Goal: Transaction & Acquisition: Purchase product/service

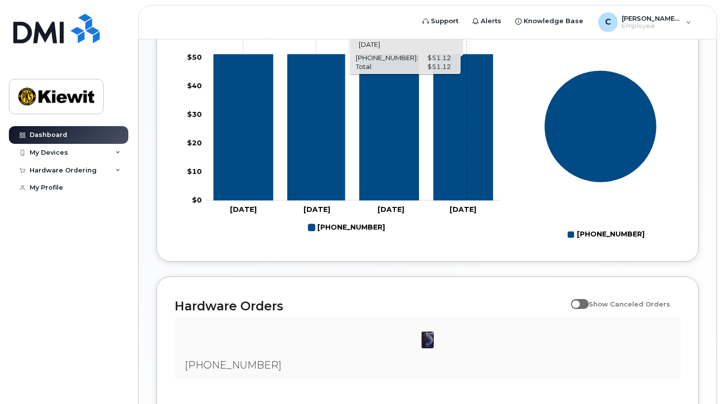
scroll to position [503, 0]
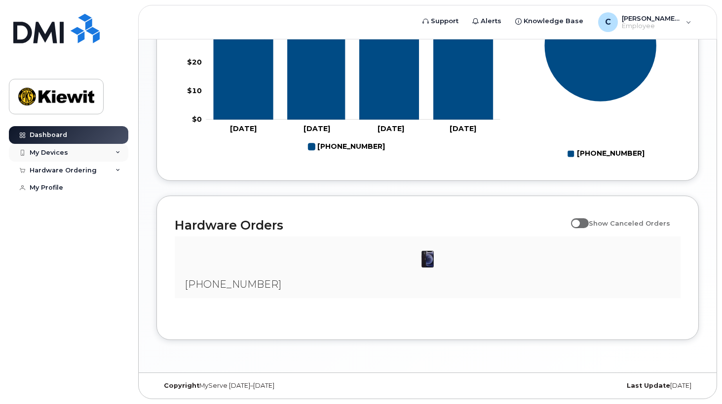
click at [58, 155] on div "My Devices" at bounding box center [49, 153] width 38 height 8
click at [118, 224] on div "Hardware Ordering" at bounding box center [68, 224] width 119 height 18
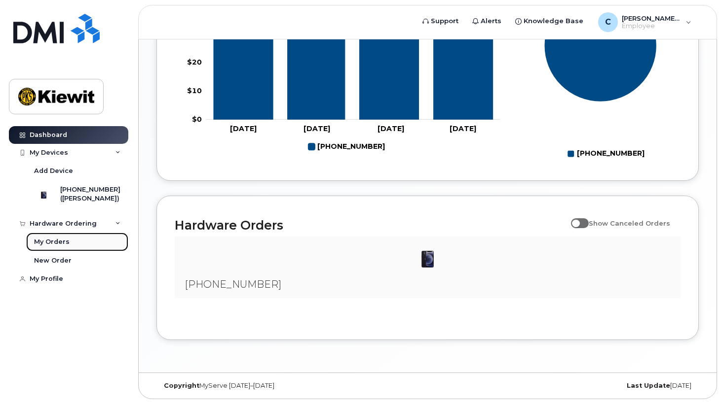
click at [62, 246] on div "My Orders" at bounding box center [52, 242] width 36 height 9
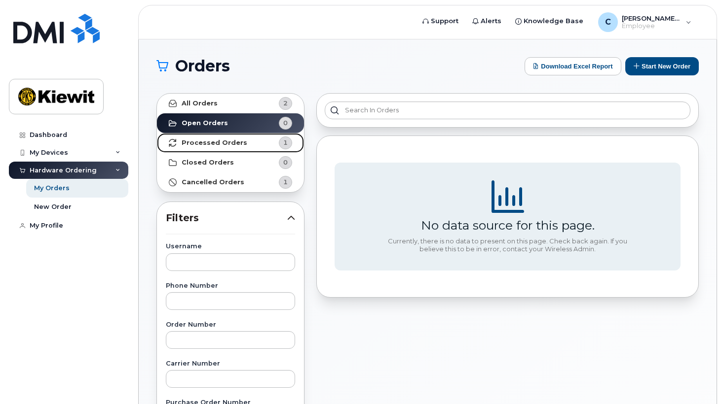
click at [236, 140] on strong "Processed Orders" at bounding box center [215, 143] width 66 height 8
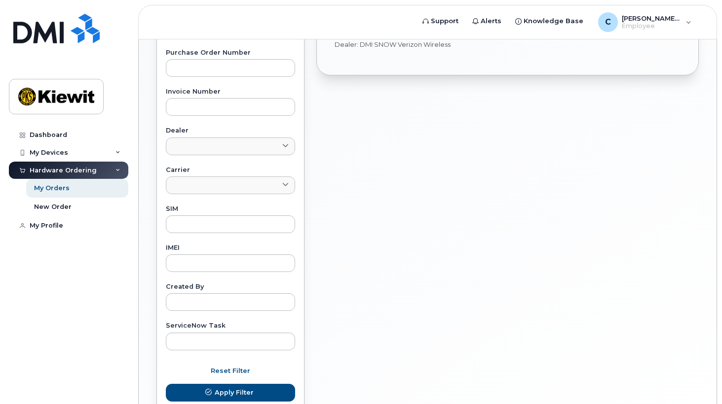
scroll to position [419, 0]
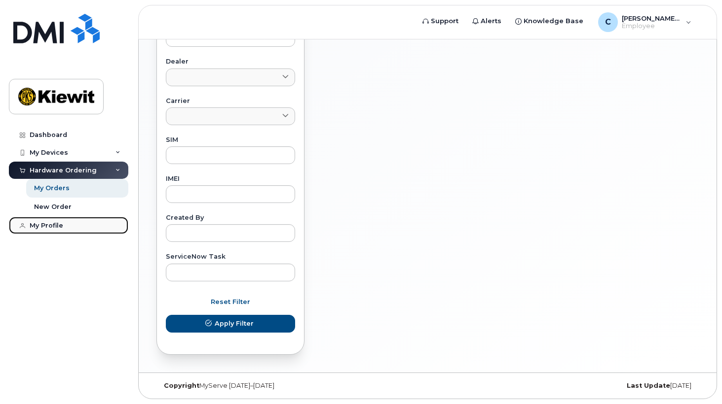
drag, startPoint x: 39, startPoint y: 223, endPoint x: 44, endPoint y: 218, distance: 7.4
click at [39, 223] on div "My Profile" at bounding box center [47, 226] width 34 height 8
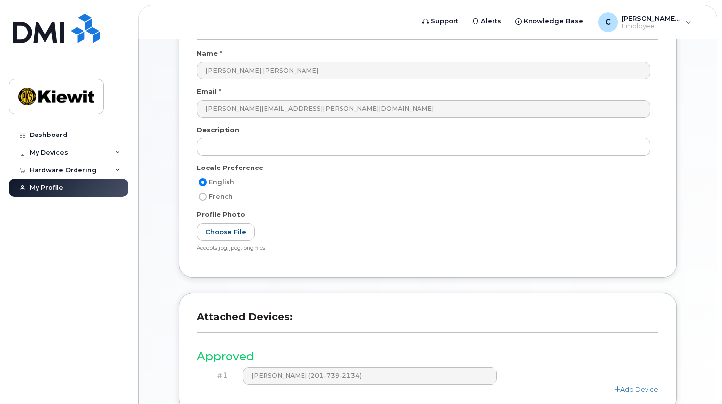
scroll to position [241, 0]
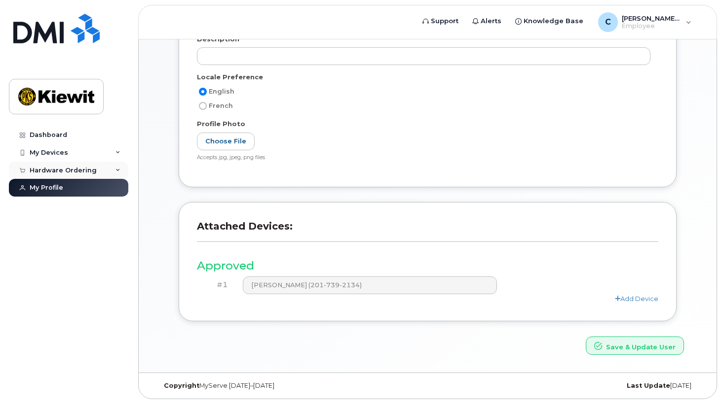
click at [40, 173] on div "Hardware Ordering" at bounding box center [63, 171] width 67 height 8
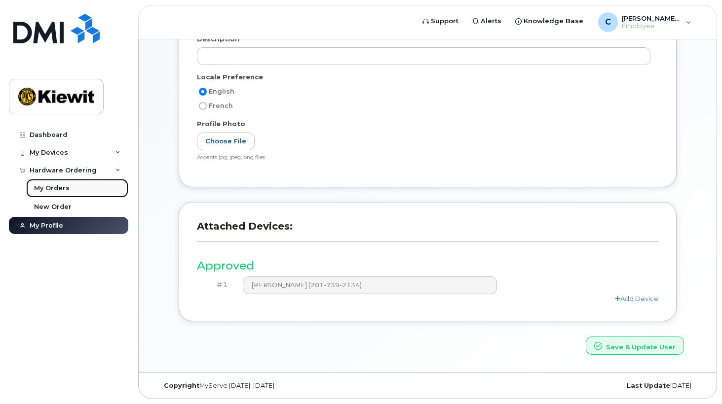
click at [58, 190] on div "My Orders" at bounding box center [52, 188] width 36 height 9
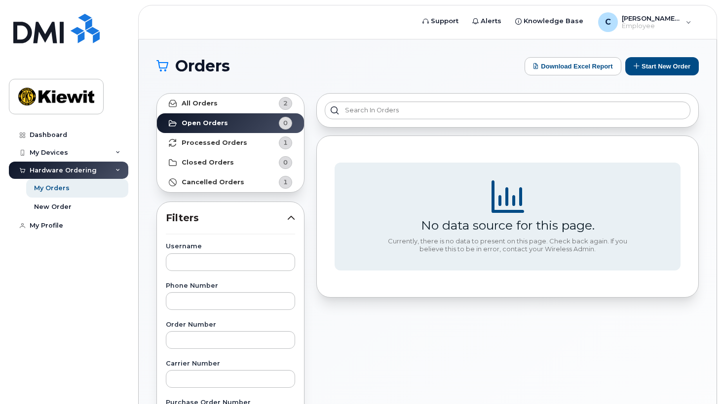
click at [118, 170] on icon at bounding box center [117, 170] width 5 height 5
click at [114, 172] on div "Hardware Ordering" at bounding box center [68, 171] width 119 height 18
click at [43, 198] on link "New Order" at bounding box center [77, 207] width 102 height 19
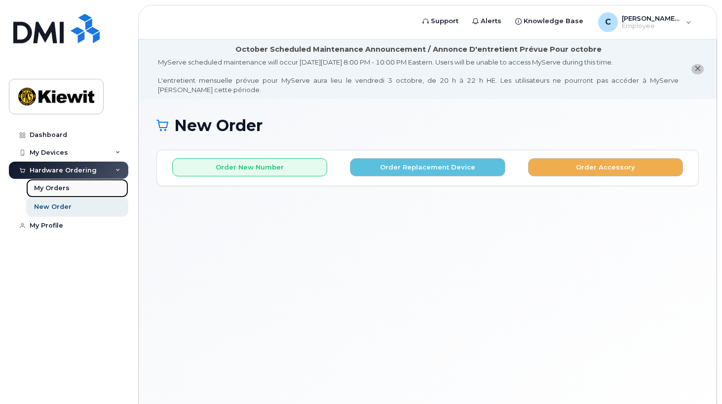
click at [42, 189] on div "My Orders" at bounding box center [52, 188] width 36 height 9
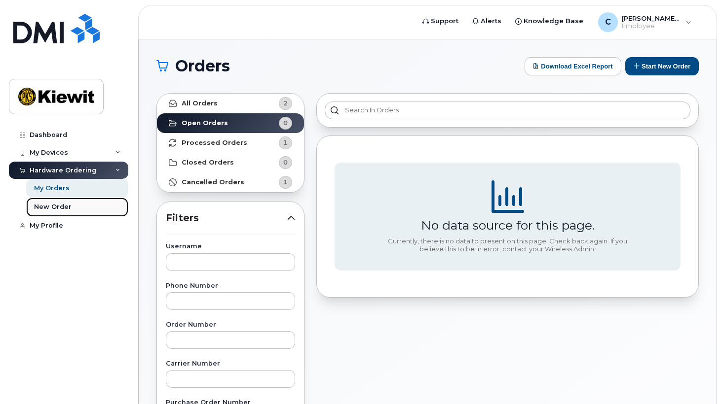
click at [35, 204] on div "New Order" at bounding box center [52, 207] width 37 height 9
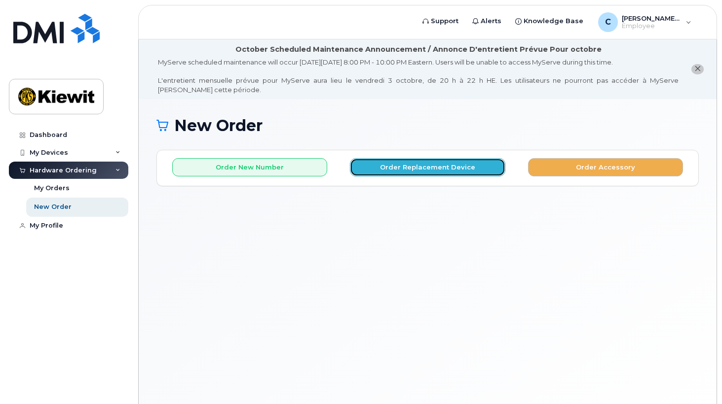
click at [438, 169] on button "Order Replacement Device" at bounding box center [427, 167] width 155 height 18
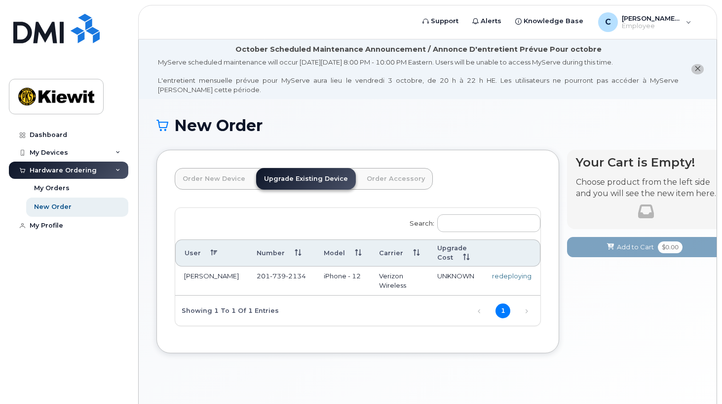
click at [570, 299] on div "Your Cart is Empty! Choose product from the left side and you will see the new …" at bounding box center [646, 259] width 158 height 219
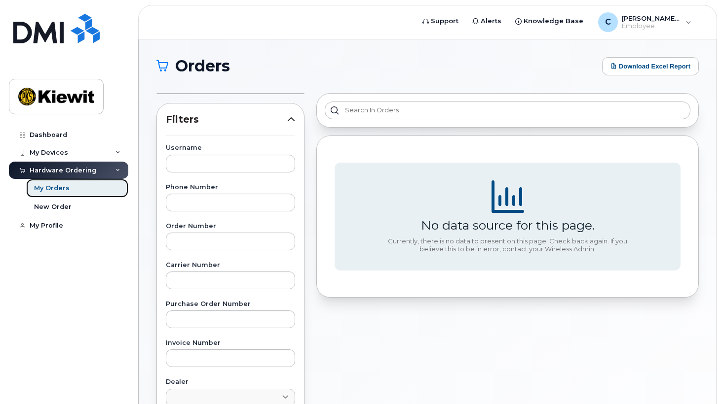
click at [58, 190] on div "My Orders" at bounding box center [52, 188] width 36 height 9
click at [65, 207] on div "New Order" at bounding box center [52, 207] width 37 height 9
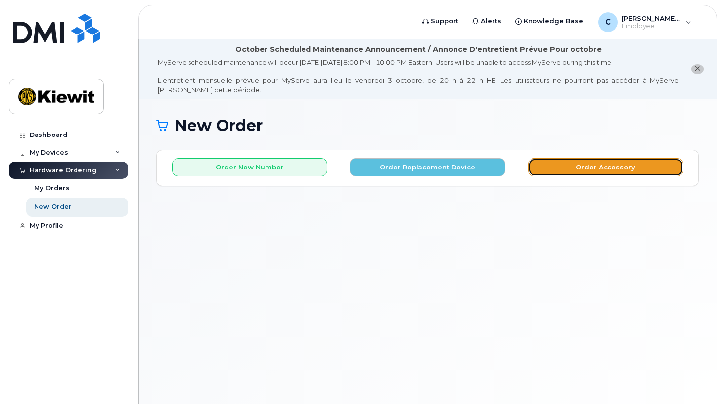
click at [585, 171] on button "Order Accessory" at bounding box center [605, 167] width 155 height 18
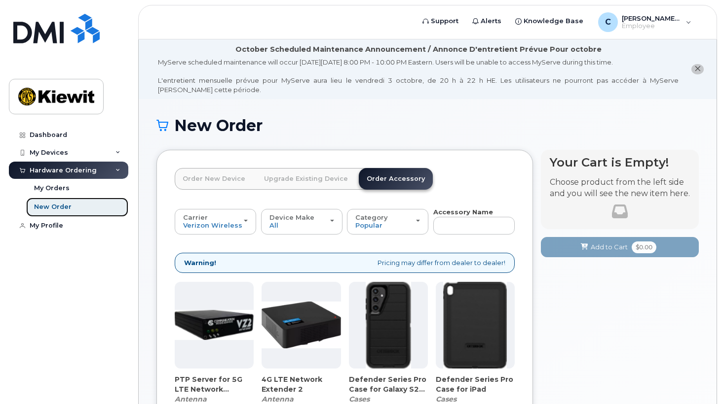
click at [40, 210] on div "New Order" at bounding box center [52, 207] width 37 height 9
click at [40, 189] on div "My Orders" at bounding box center [52, 188] width 36 height 9
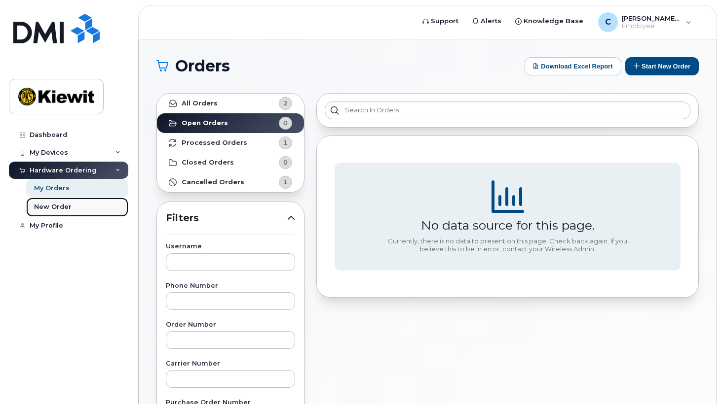
click at [40, 206] on div "New Order" at bounding box center [52, 207] width 37 height 9
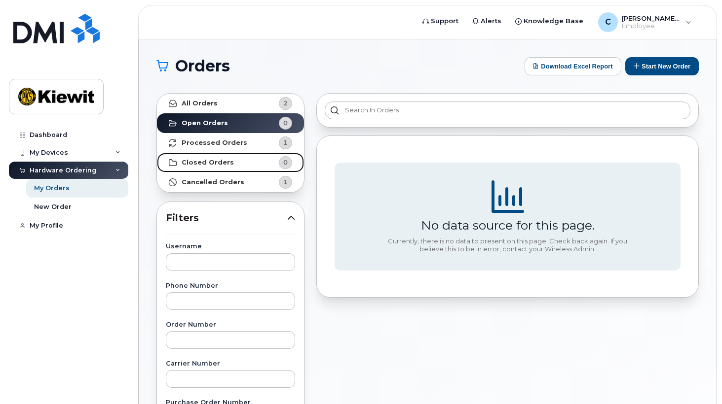
click at [210, 163] on strong "Closed Orders" at bounding box center [208, 163] width 52 height 8
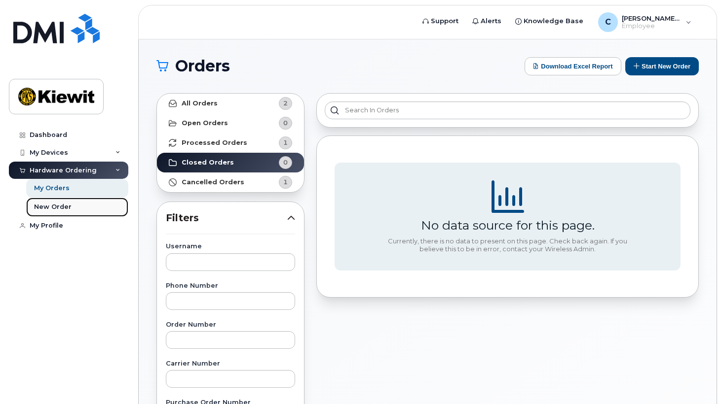
click at [58, 209] on div "New Order" at bounding box center [52, 207] width 37 height 9
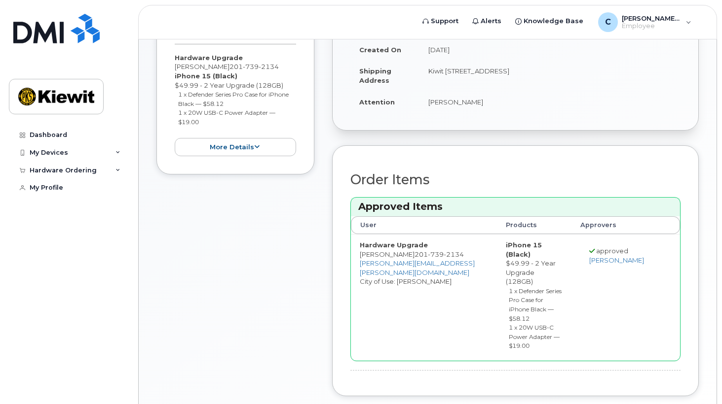
scroll to position [197, 0]
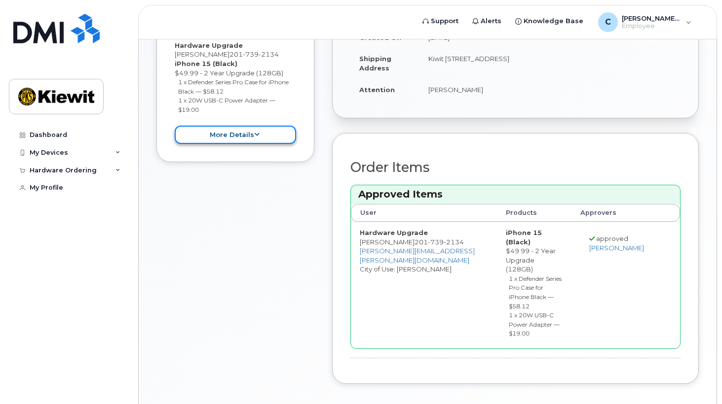
click at [210, 134] on button "more details" at bounding box center [235, 135] width 121 height 18
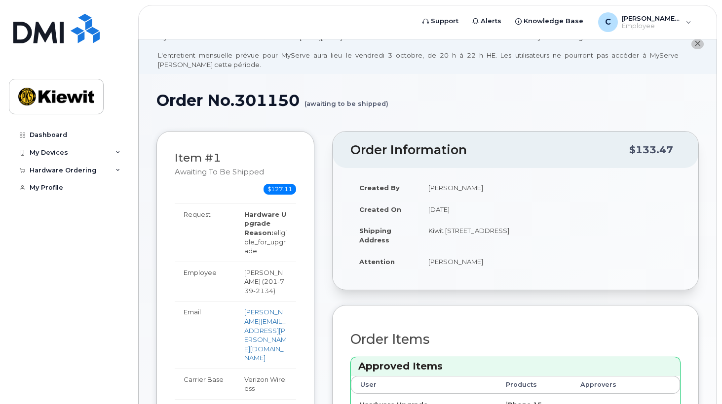
scroll to position [0, 0]
